Goal: Task Accomplishment & Management: Use online tool/utility

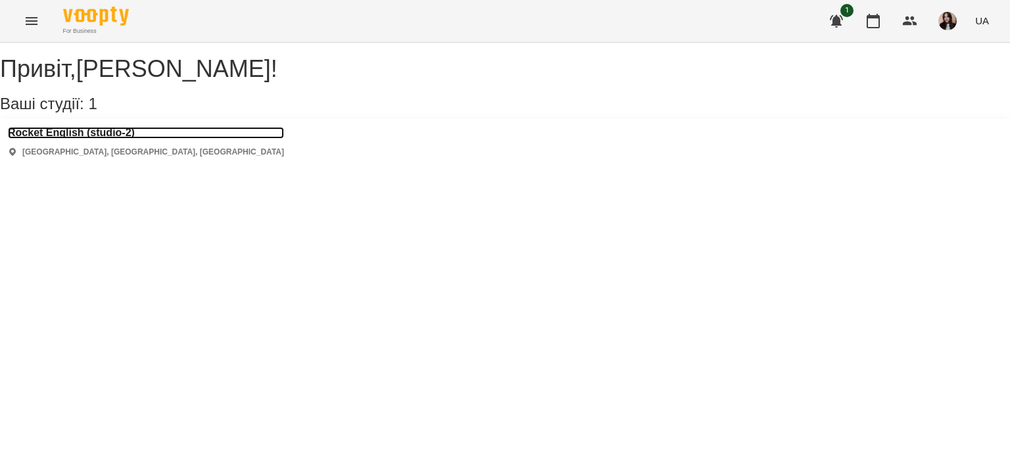
click at [150, 139] on h3 "Rocket English (studio-2)" at bounding box center [146, 133] width 276 height 12
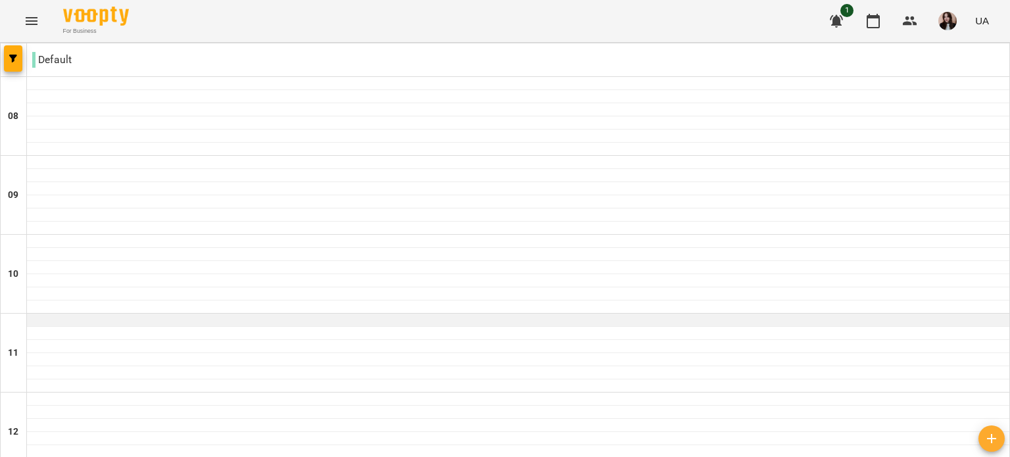
scroll to position [891, 0]
type input "**********"
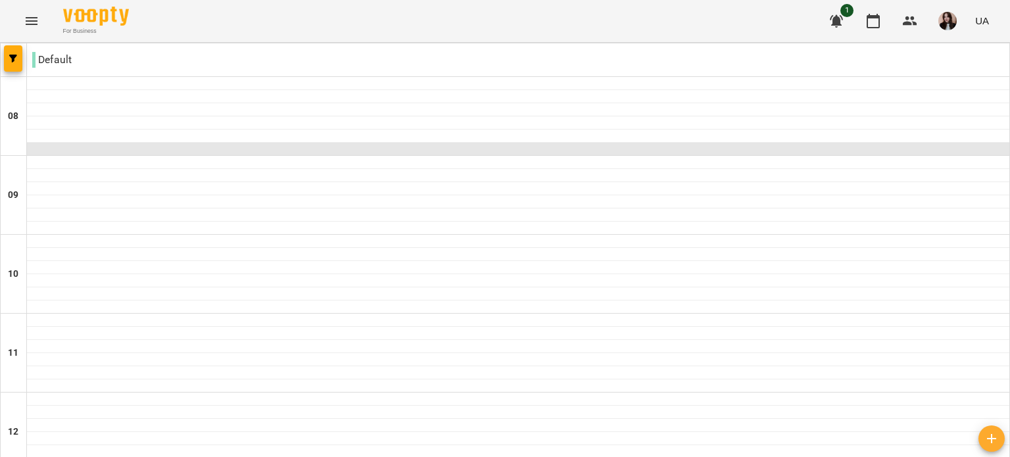
scroll to position [0, 0]
